Goal: Transaction & Acquisition: Purchase product/service

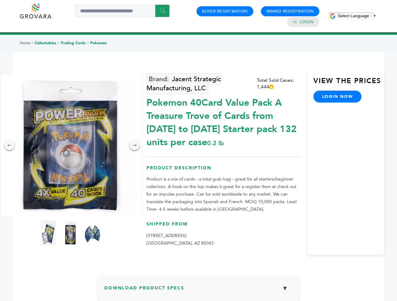
click at [357, 16] on span "Select Language" at bounding box center [352, 16] width 31 height 5
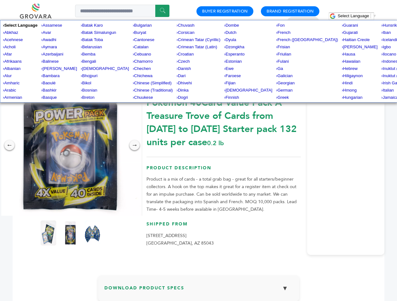
click at [70, 145] on img at bounding box center [70, 145] width 141 height 141
click at [0, 0] on div "×" at bounding box center [0, 0] width 0 height 0
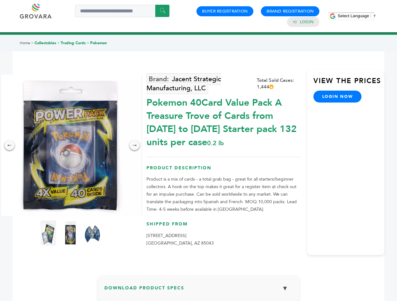
click at [134, 145] on div "→" at bounding box center [134, 145] width 10 height 10
click at [48, 233] on img at bounding box center [49, 233] width 16 height 25
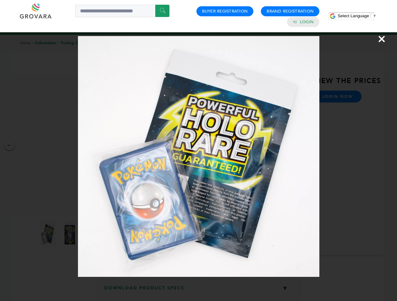
click at [70, 233] on div "×" at bounding box center [198, 150] width 397 height 301
click at [92, 233] on img at bounding box center [92, 234] width 20 height 32
click at [198, 291] on div "×" at bounding box center [198, 150] width 397 height 301
